Goal: Task Accomplishment & Management: Manage account settings

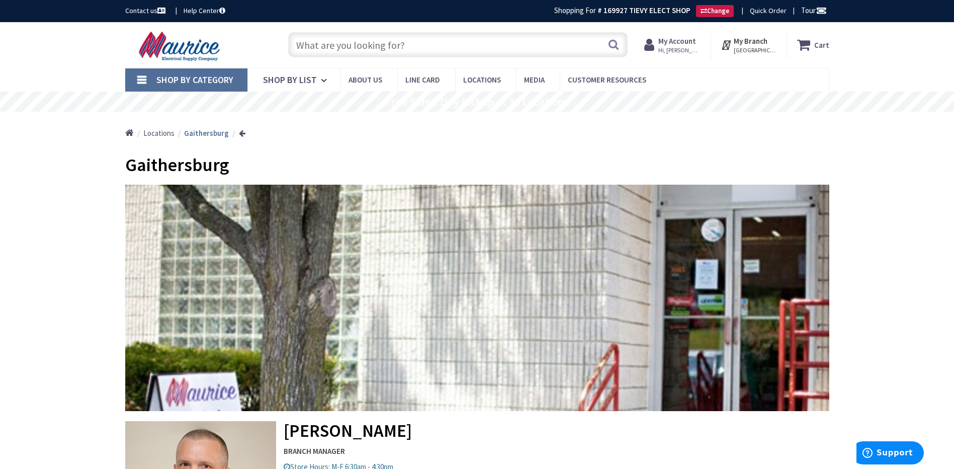
click at [680, 43] on strong "My Account" at bounding box center [678, 41] width 38 height 10
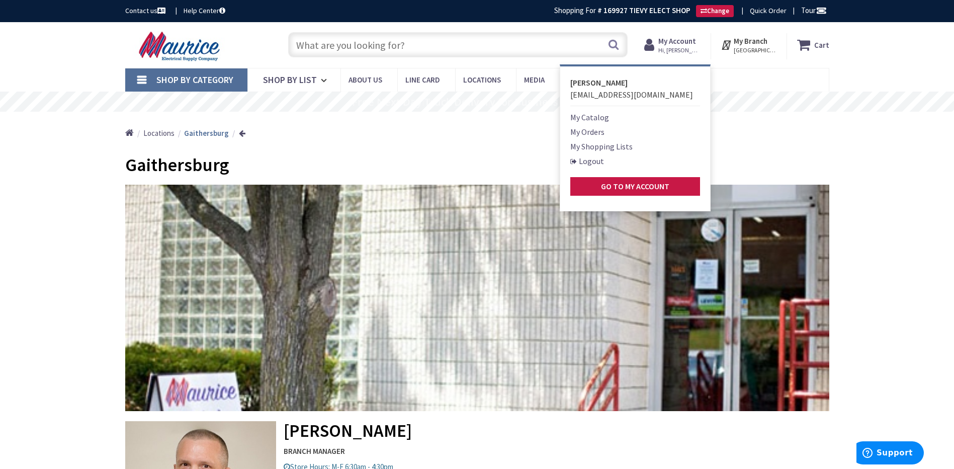
click at [592, 133] on link "My Orders" at bounding box center [588, 132] width 34 height 12
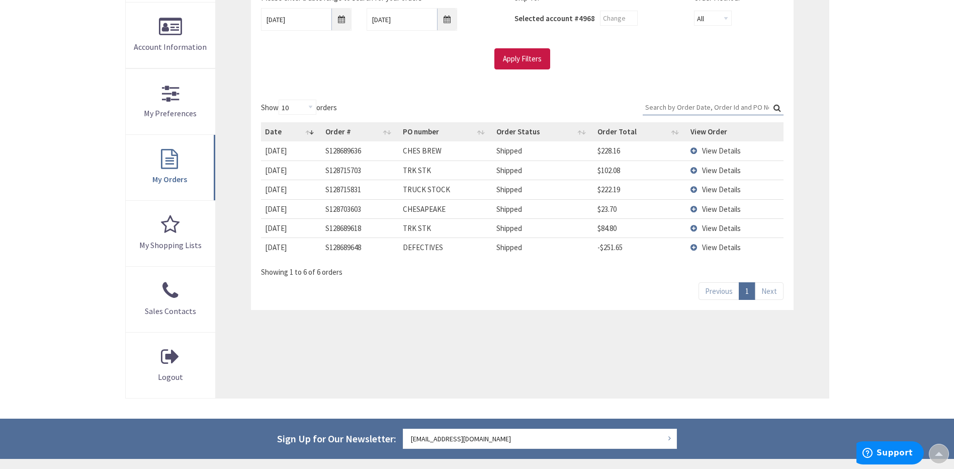
scroll to position [201, 0]
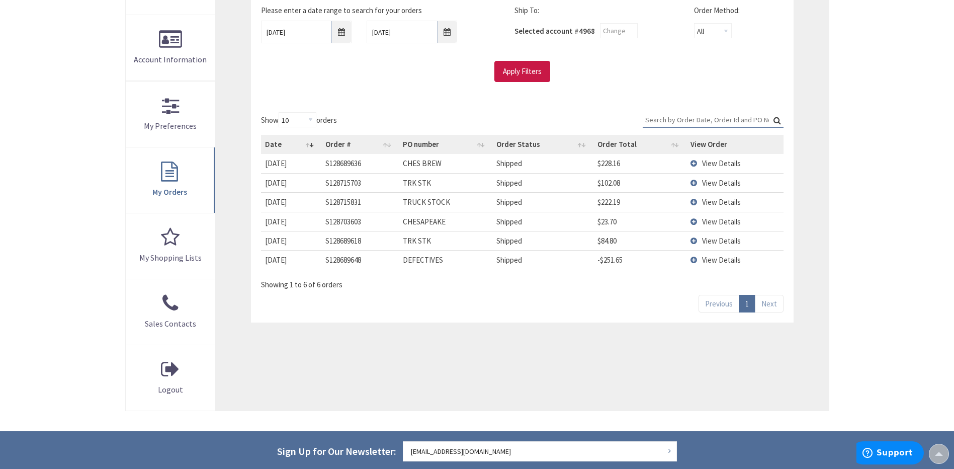
click at [695, 223] on td "View Details" at bounding box center [735, 221] width 97 height 19
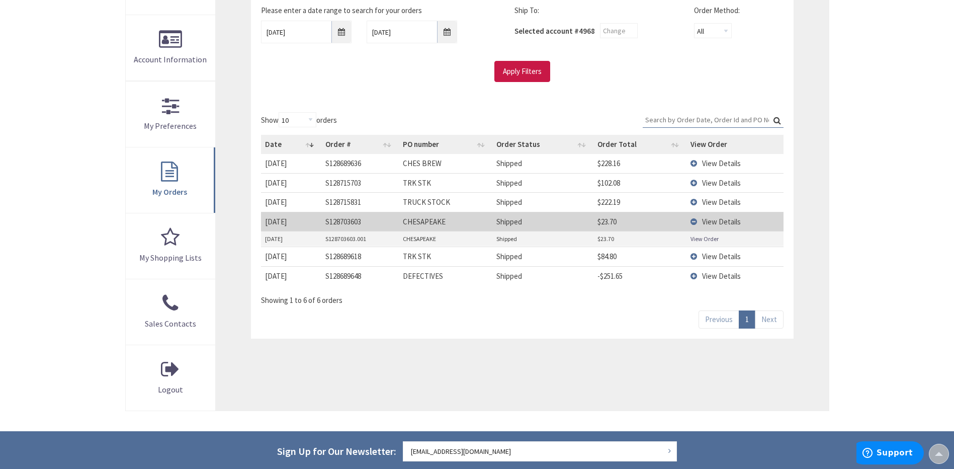
click at [693, 223] on td "View Details" at bounding box center [735, 221] width 97 height 19
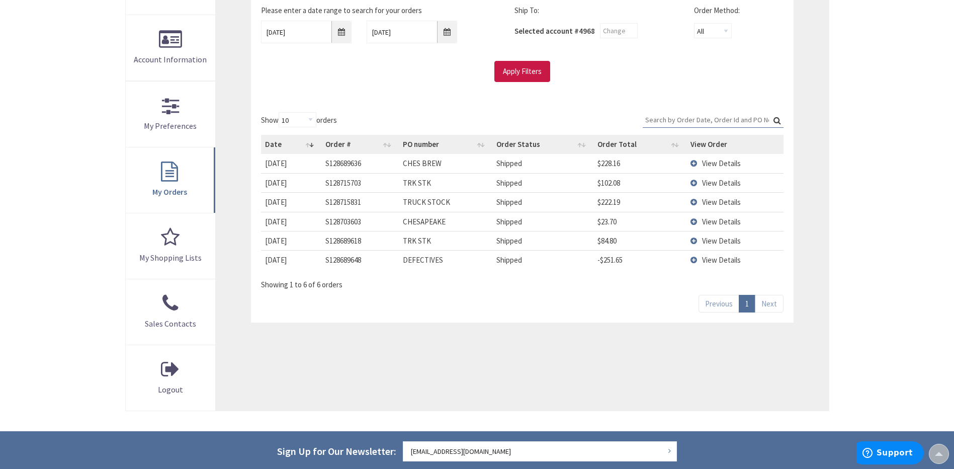
click at [693, 222] on td "View Details" at bounding box center [735, 221] width 97 height 19
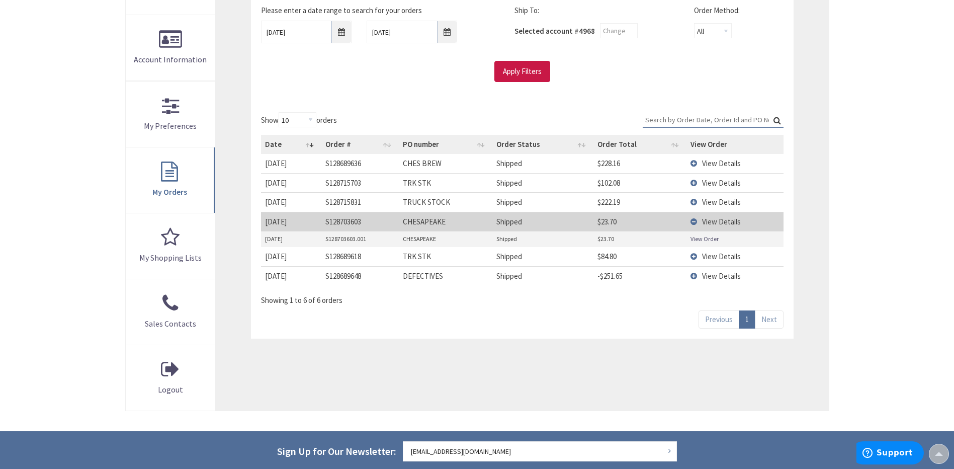
click at [698, 238] on link "View Order" at bounding box center [705, 238] width 28 height 9
click at [695, 220] on td "View Details" at bounding box center [735, 221] width 97 height 19
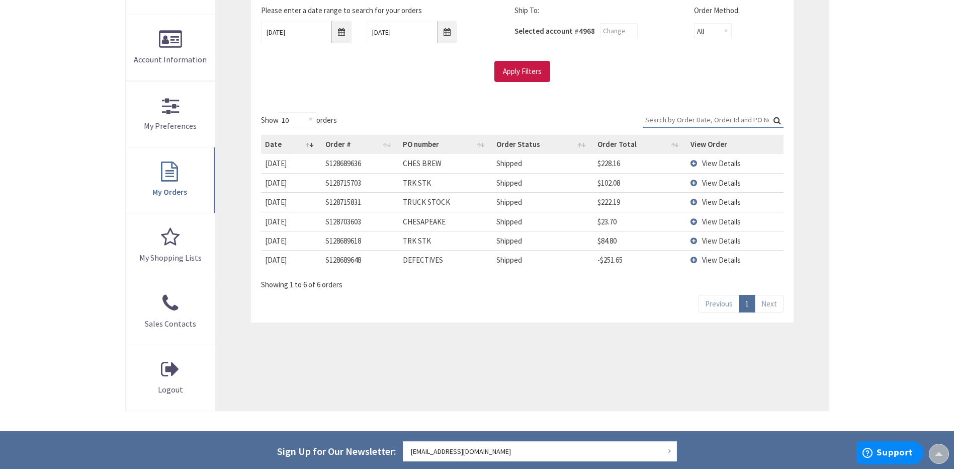
click at [697, 164] on td "View Details" at bounding box center [735, 163] width 97 height 19
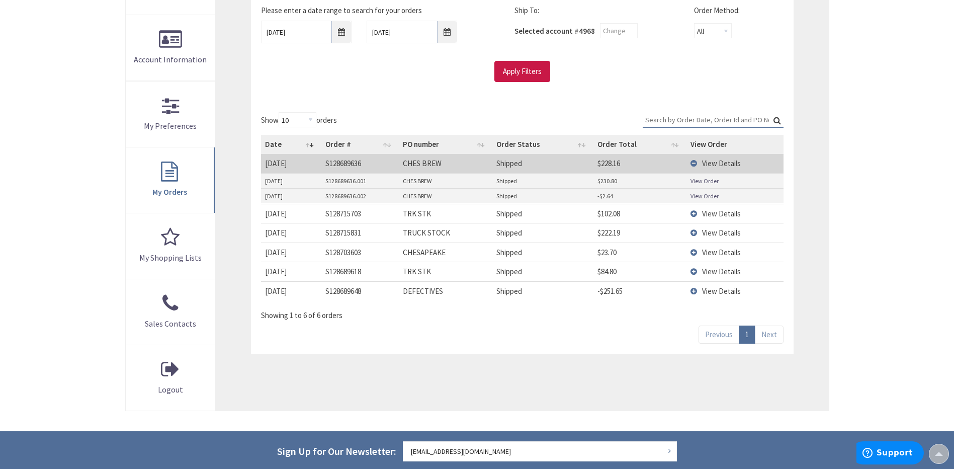
click at [700, 198] on link "View Order" at bounding box center [705, 196] width 28 height 9
click at [699, 182] on link "View Order" at bounding box center [705, 181] width 28 height 9
click at [696, 163] on td "View Details" at bounding box center [735, 163] width 97 height 19
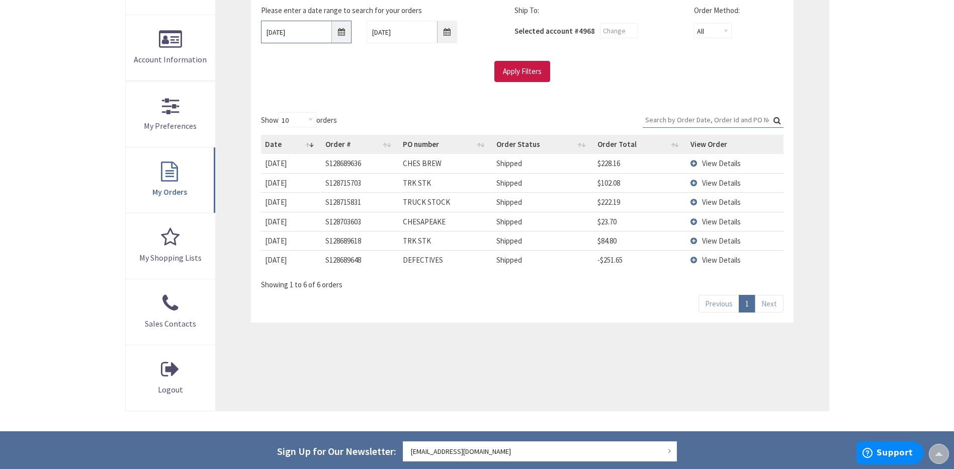
click at [341, 34] on input "9/1/2025" at bounding box center [306, 32] width 91 height 23
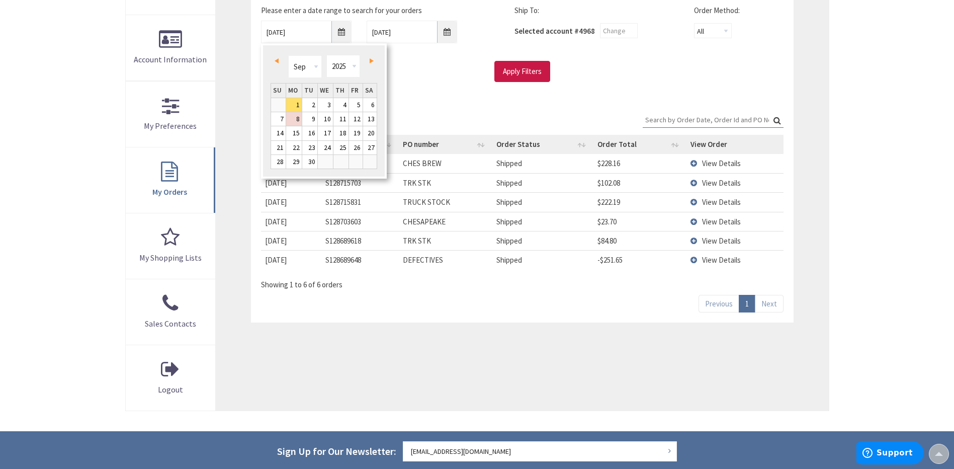
click at [277, 62] on span "Prev" at bounding box center [277, 60] width 4 height 5
click at [372, 61] on span "Next" at bounding box center [372, 60] width 4 height 5
click at [296, 150] on link "18" at bounding box center [294, 148] width 16 height 14
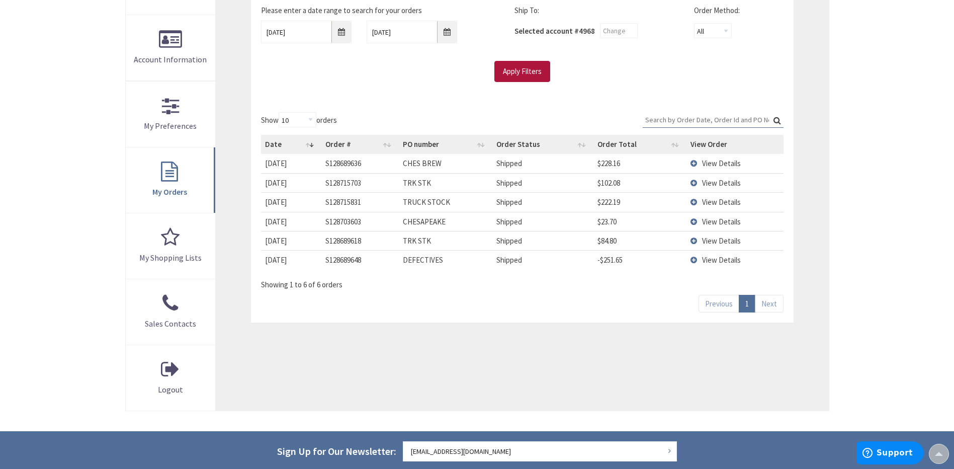
click at [526, 73] on input "Apply Filters" at bounding box center [523, 71] width 56 height 21
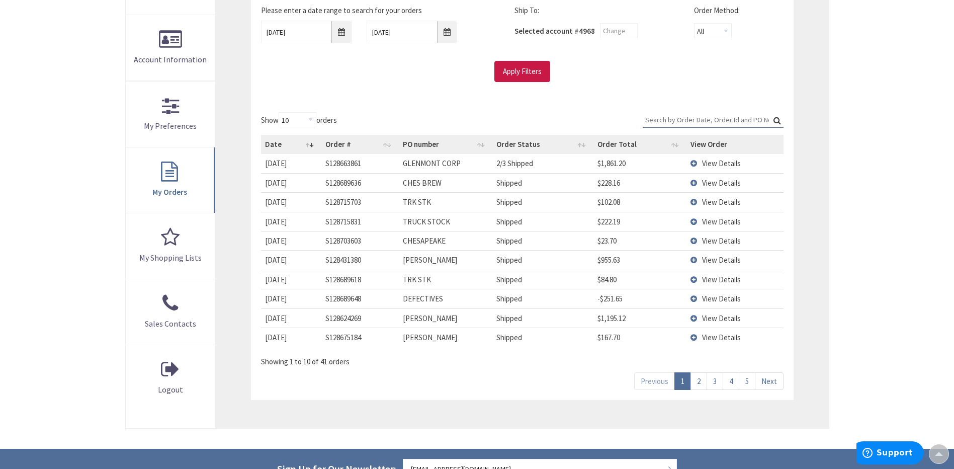
click at [692, 164] on td "View Details" at bounding box center [735, 163] width 97 height 19
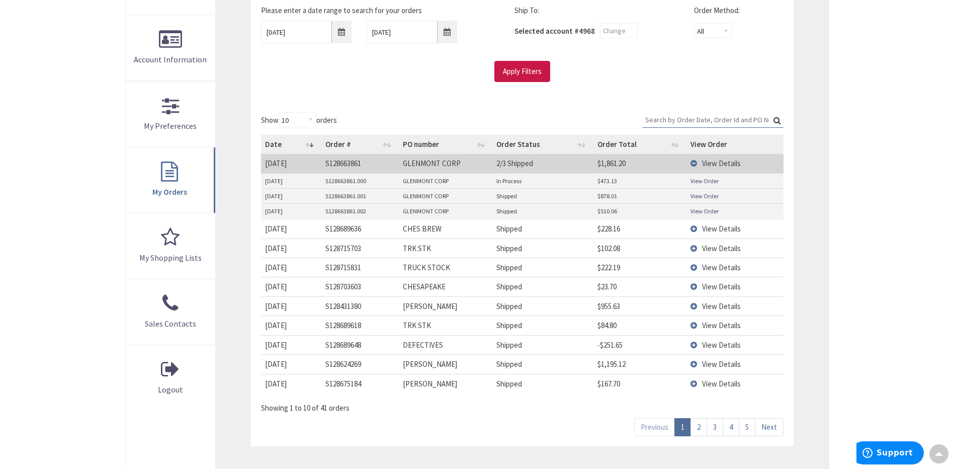
click at [700, 197] on link "View Order" at bounding box center [705, 196] width 28 height 9
click at [696, 307] on td "View Details" at bounding box center [735, 305] width 97 height 19
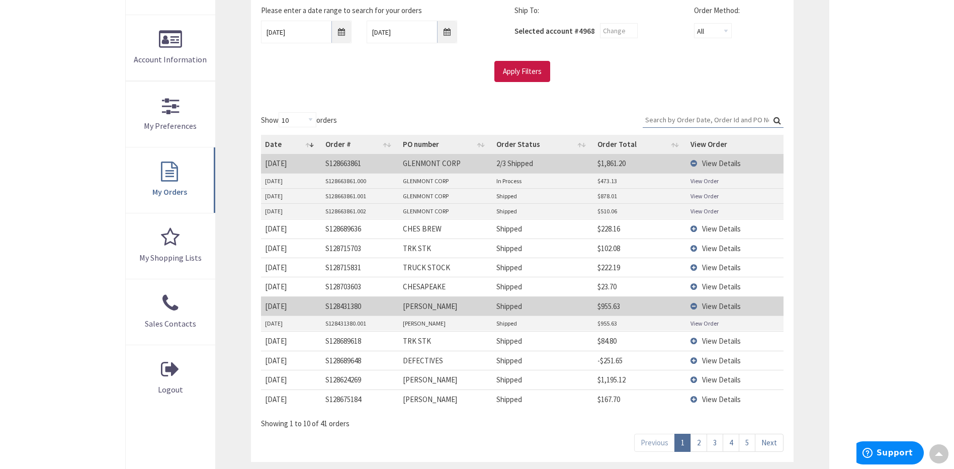
click at [698, 327] on link "View Order" at bounding box center [705, 323] width 28 height 9
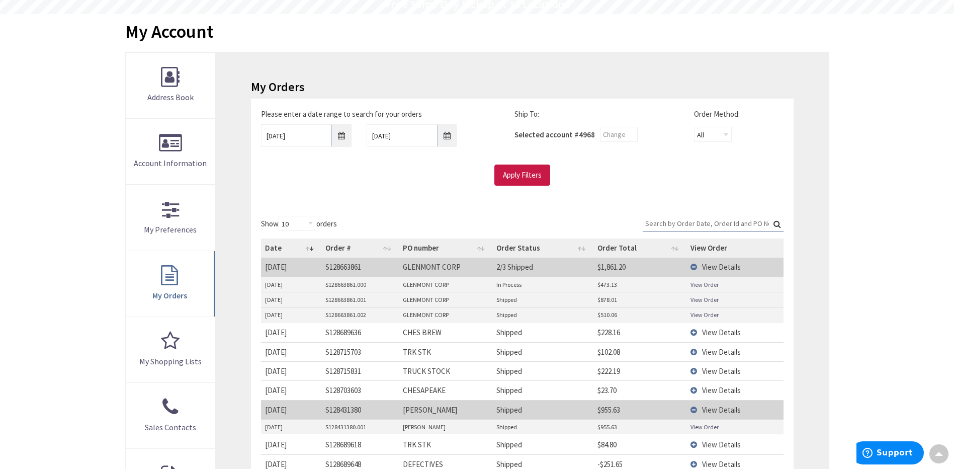
scroll to position [0, 0]
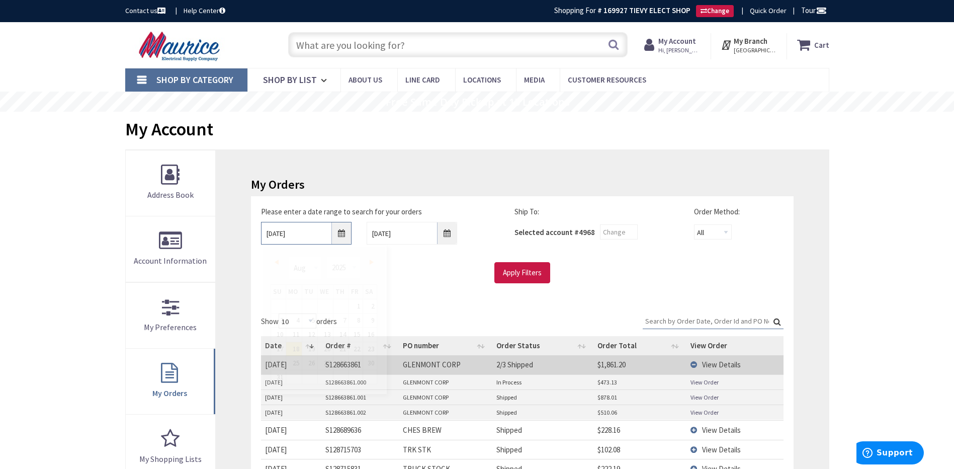
click at [344, 233] on input "08/18/2025" at bounding box center [306, 233] width 91 height 23
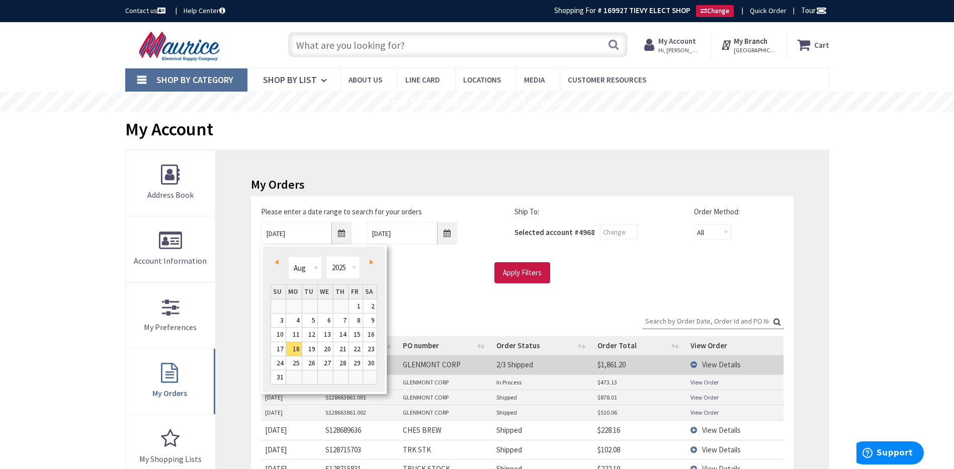
click at [370, 260] on span "Next" at bounding box center [372, 262] width 4 height 5
click at [295, 306] on link "1" at bounding box center [294, 306] width 16 height 14
type input "09/01/2025"
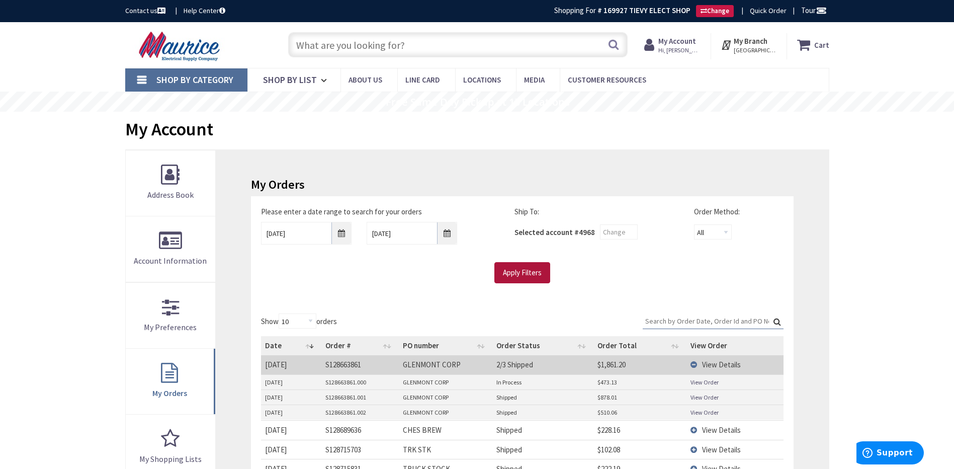
click at [521, 274] on input "Apply Filters" at bounding box center [523, 272] width 56 height 21
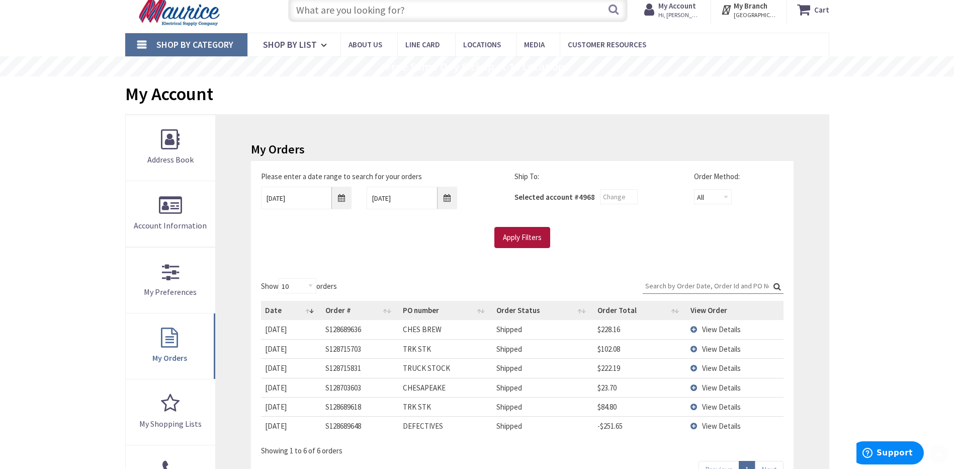
scroll to position [101, 0]
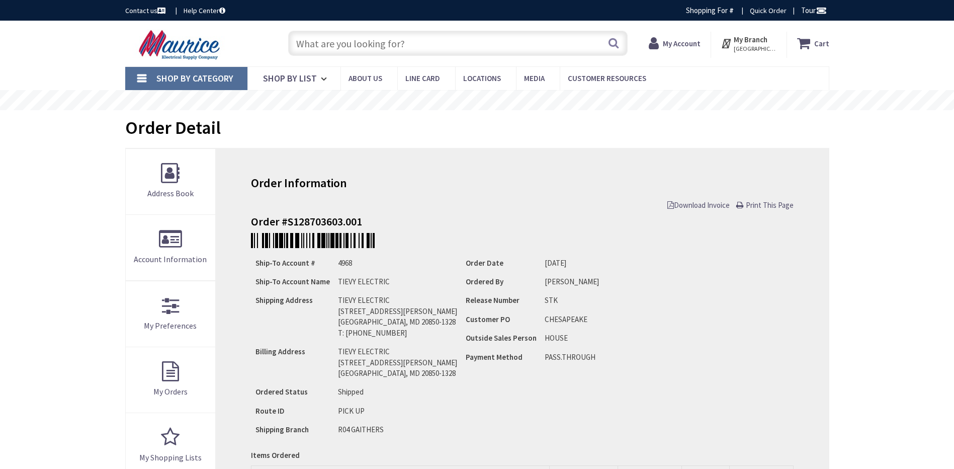
click at [700, 206] on span "Download Invoice" at bounding box center [699, 205] width 62 height 10
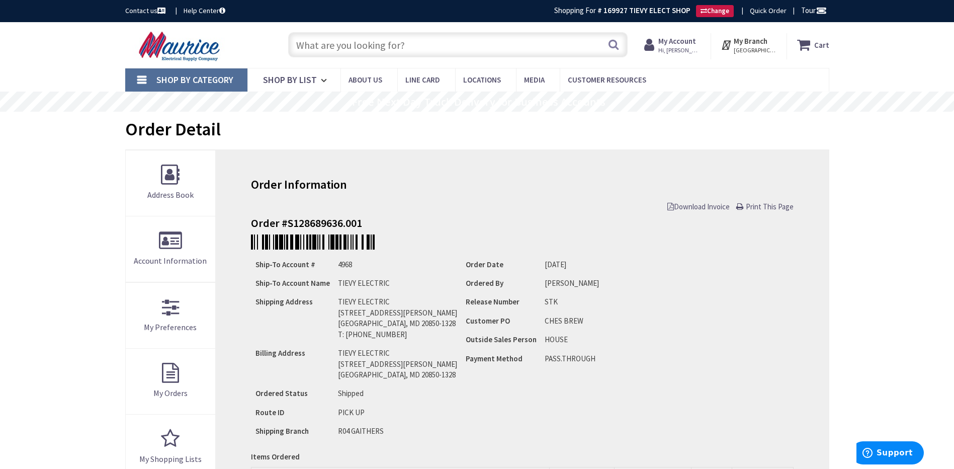
click at [690, 206] on span "Download Invoice" at bounding box center [699, 207] width 62 height 10
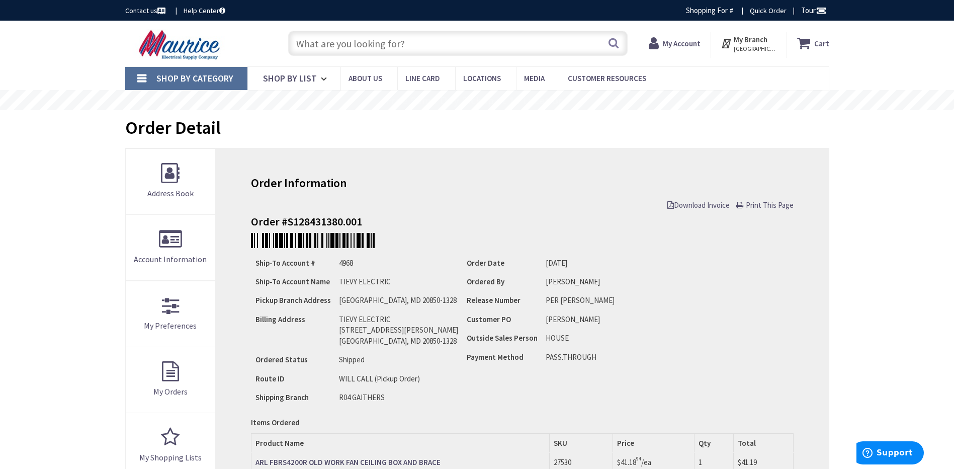
click at [694, 206] on span "Download Invoice" at bounding box center [699, 205] width 62 height 10
